Goal: Task Accomplishment & Management: Use online tool/utility

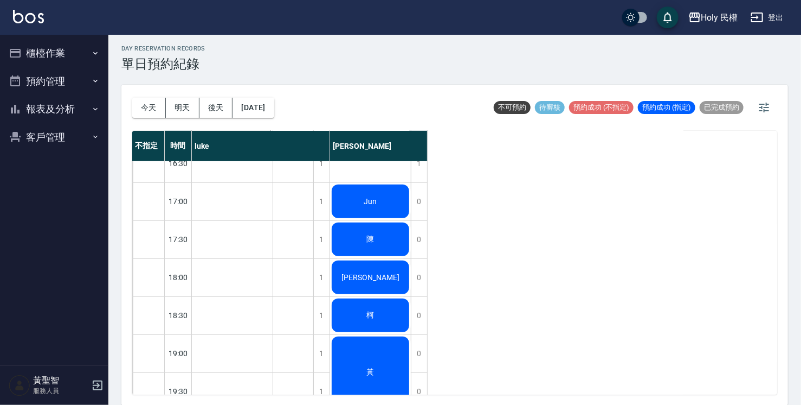
scroll to position [382, 0]
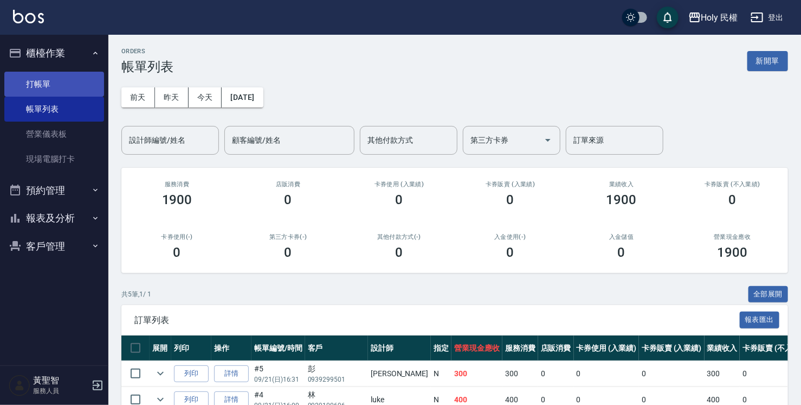
click at [35, 82] on link "打帳單" at bounding box center [54, 84] width 100 height 25
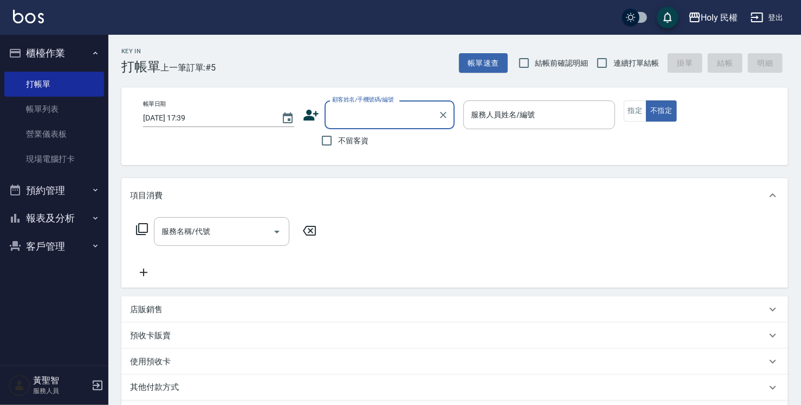
click at [403, 113] on input "顧客姓名/手機號碼/編號" at bounding box center [382, 114] width 104 height 19
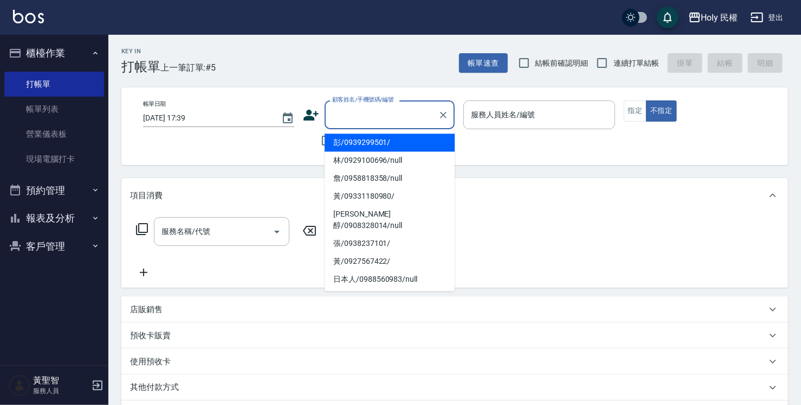
type input "ㄢ"
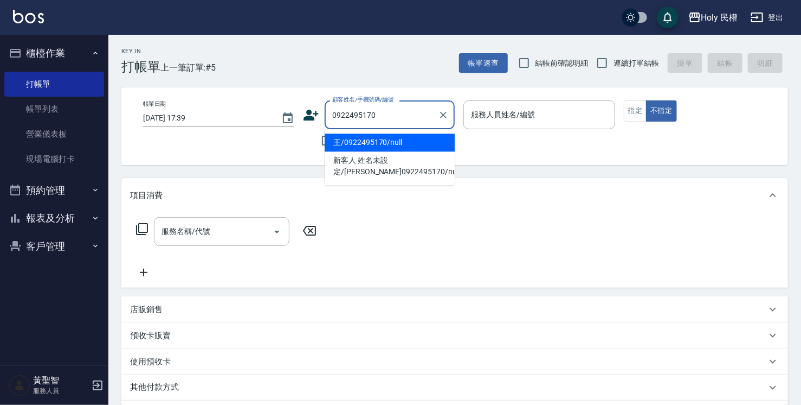
click at [399, 139] on li "王/0922495170/null" at bounding box center [390, 142] width 130 height 18
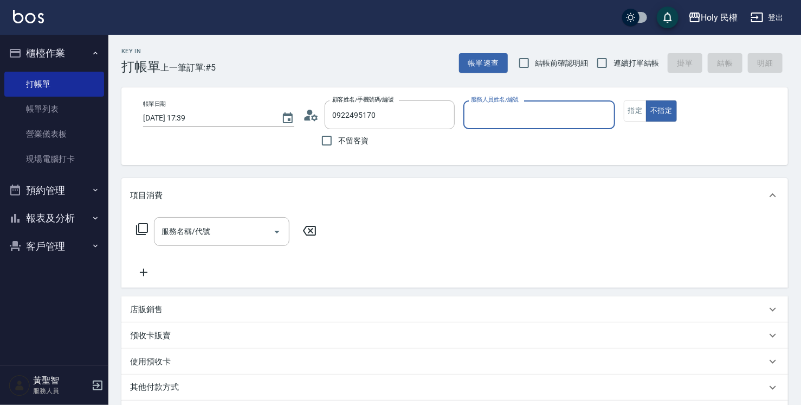
type input "王/0922495170/null"
click at [482, 121] on input "服務人員姓名/編號" at bounding box center [540, 114] width 142 height 19
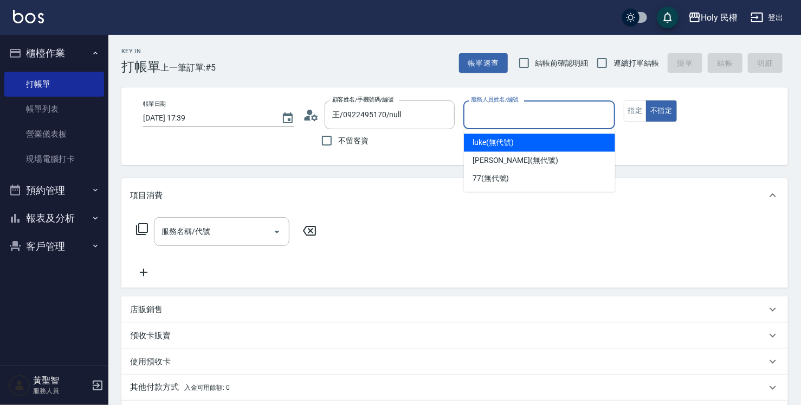
click at [497, 143] on span "luke (無代號)" at bounding box center [494, 142] width 42 height 11
type input "luke(無代號)"
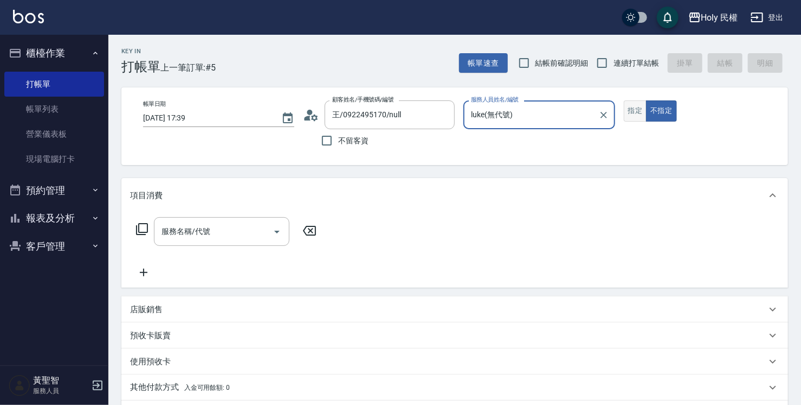
click at [641, 110] on button "指定" at bounding box center [635, 110] width 23 height 21
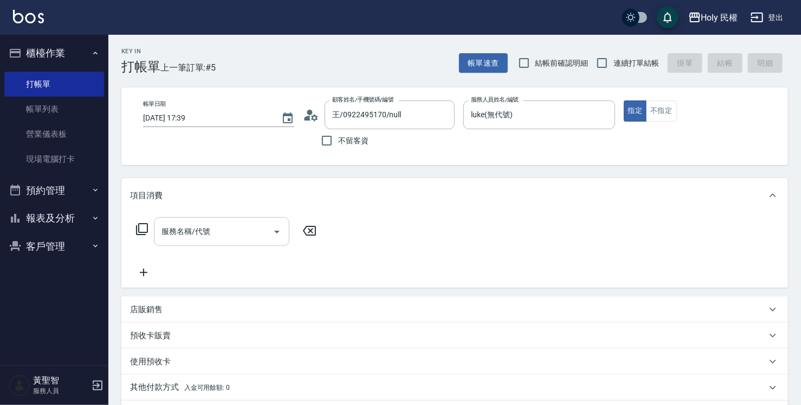
click at [243, 235] on input "服務名稱/代號" at bounding box center [214, 231] width 110 height 19
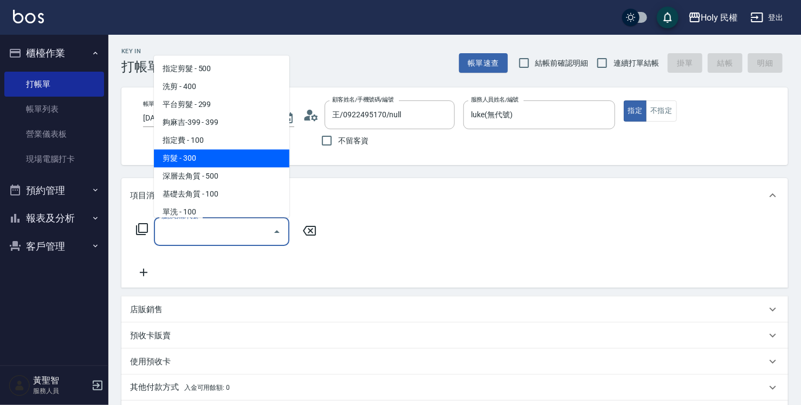
click at [208, 155] on span "剪髮 - 300" at bounding box center [222, 158] width 136 height 18
type input "剪髮(C02)"
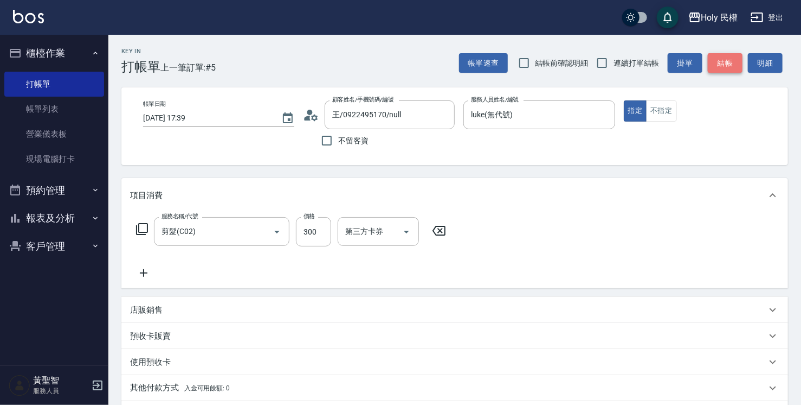
click at [727, 63] on button "結帳" at bounding box center [725, 63] width 35 height 20
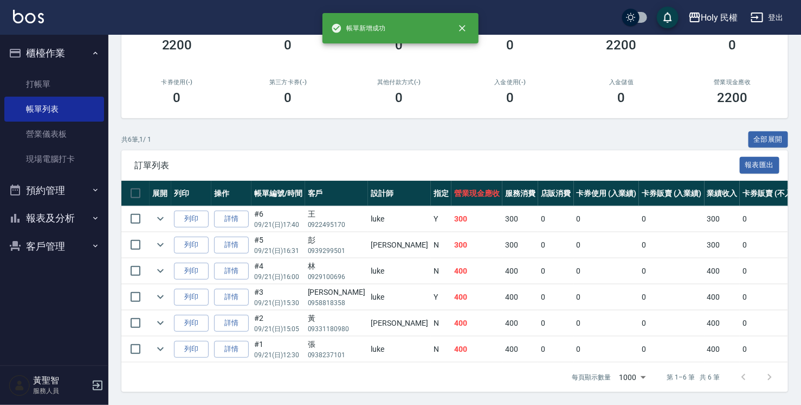
scroll to position [161, 0]
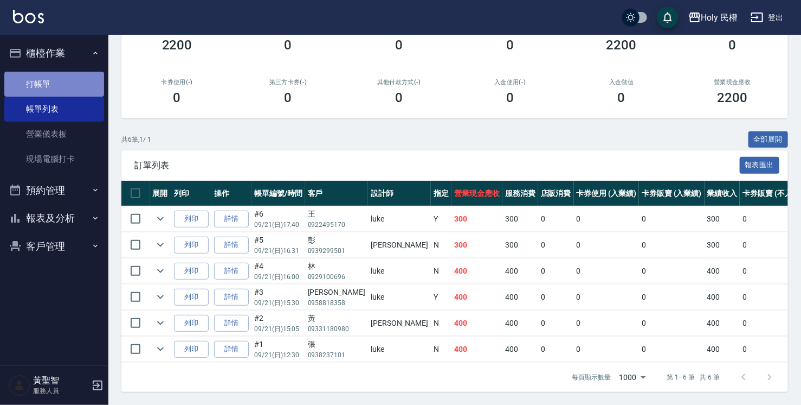
click at [39, 84] on link "打帳單" at bounding box center [54, 84] width 100 height 25
